Goal: Find specific page/section: Find specific page/section

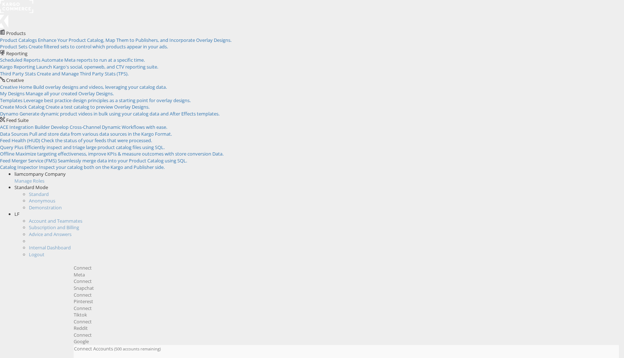
click at [608, 211] on div "LF" at bounding box center [319, 214] width 610 height 7
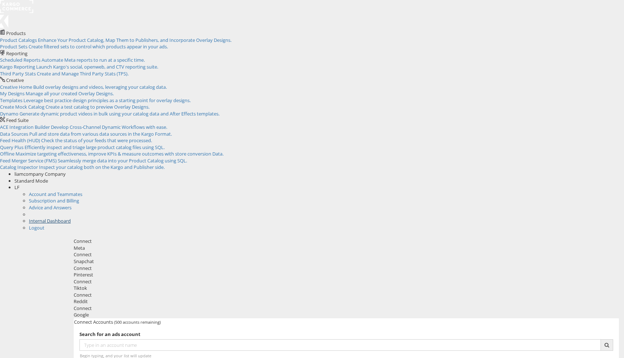
click at [71, 218] on link "Internal Dashboard" at bounding box center [50, 221] width 42 height 7
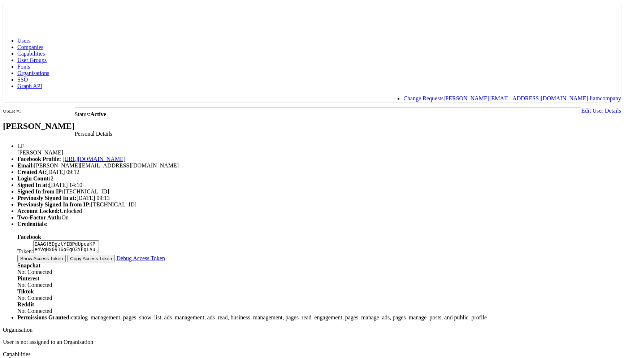
click at [30, 16] on rect at bounding box center [19, 9] width 33 height 13
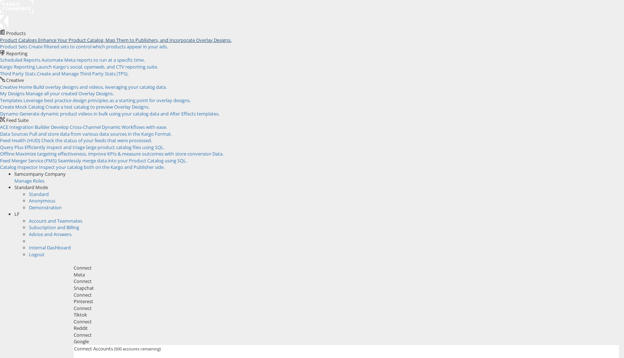
click at [70, 43] on span "Enhance Your Product Catalog, Map Them to Publishers, and Incorporate Overlay D…" at bounding box center [135, 40] width 194 height 7
